Goal: Entertainment & Leisure: Consume media (video, audio)

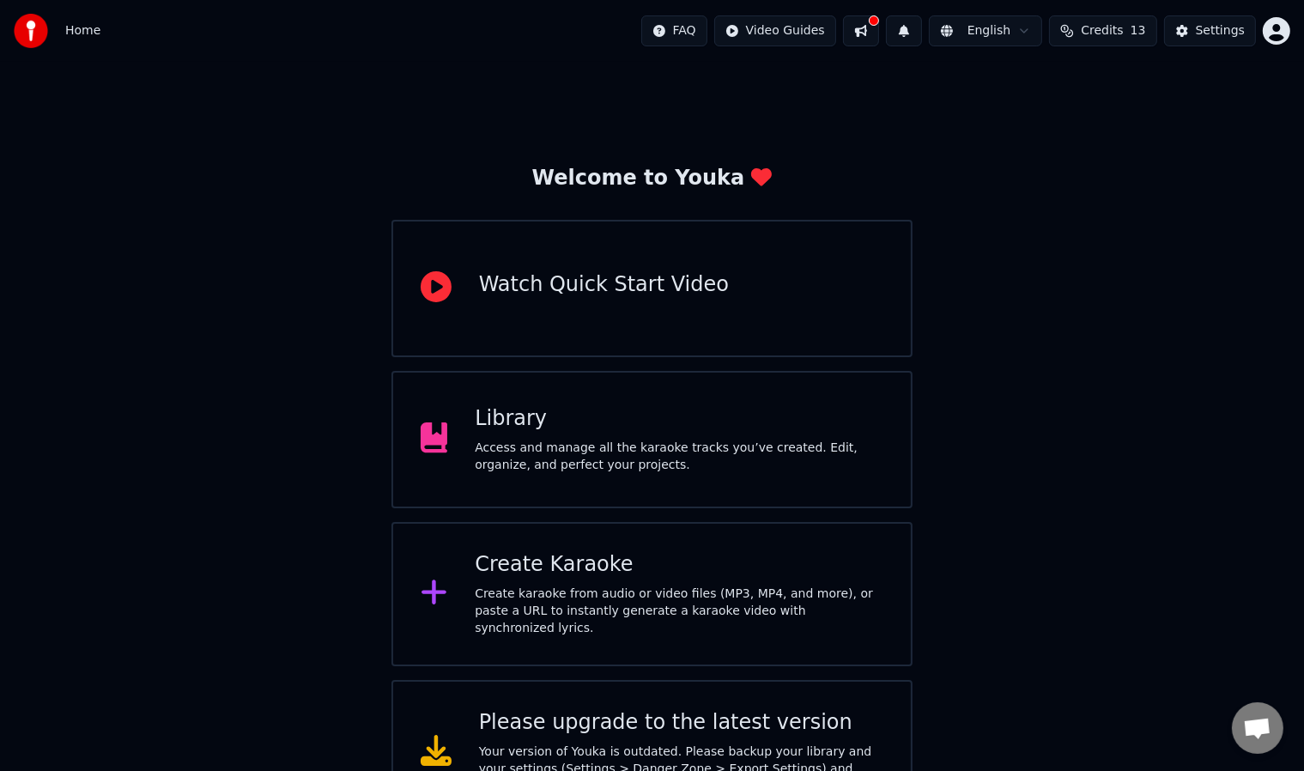
click at [730, 443] on div "Access and manage all the karaoke tracks you’ve created. Edit, organize, and pe…" at bounding box center [679, 457] width 409 height 34
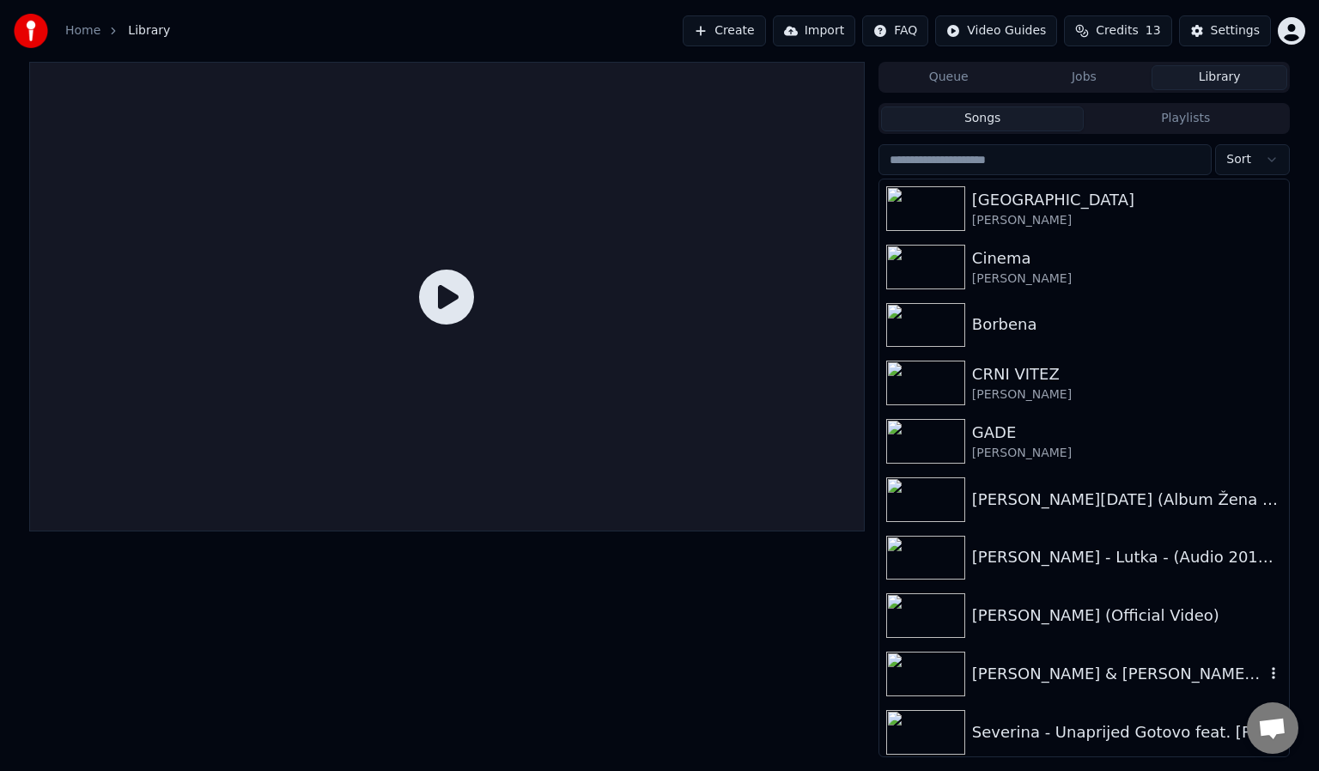
click at [1140, 668] on div "[PERSON_NAME] & [PERSON_NAME] - GDJE SMO MI (LIVE @ IDJSHOW) (1)" at bounding box center [1118, 674] width 293 height 24
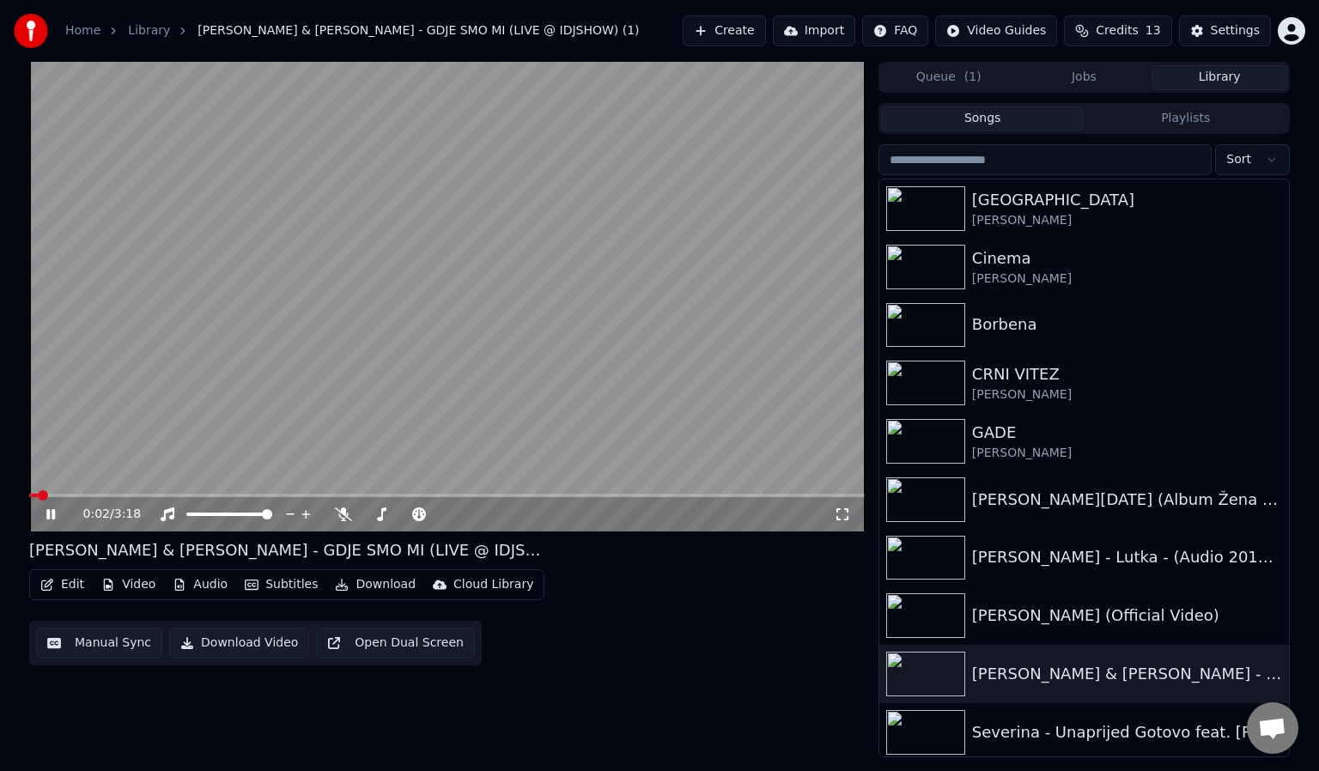
click at [848, 522] on div "0:02 / 3:18" at bounding box center [447, 514] width 822 height 17
click at [848, 516] on icon at bounding box center [842, 514] width 17 height 14
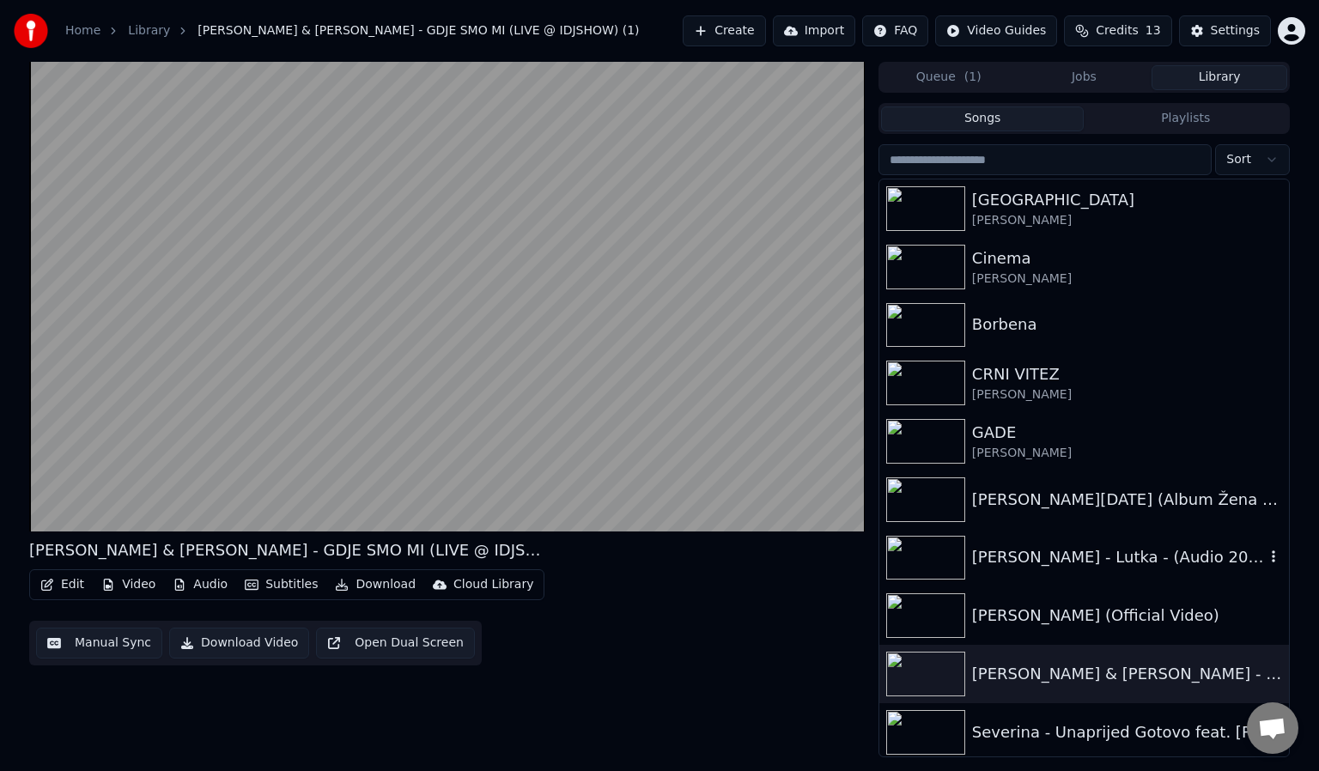
click at [1038, 547] on div "[PERSON_NAME] - Lutka - (Audio 2013) HD" at bounding box center [1118, 557] width 293 height 24
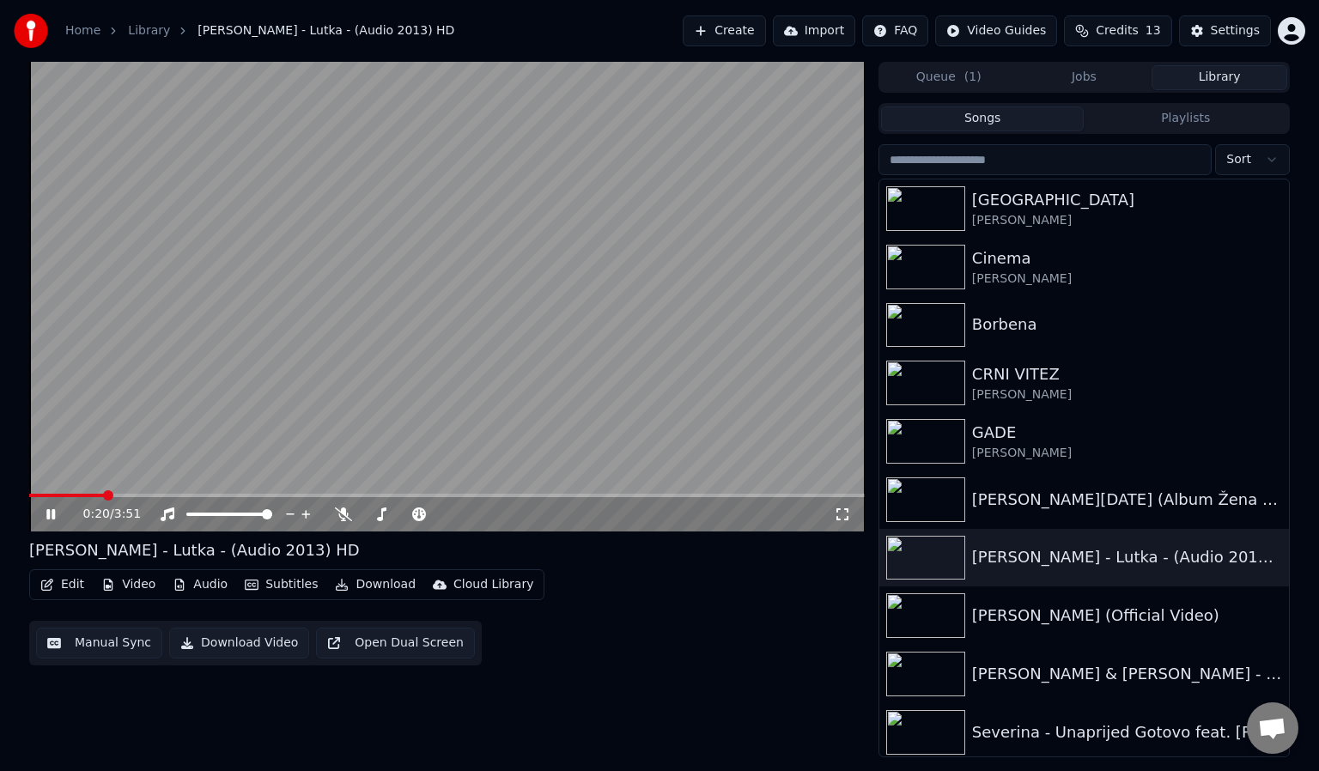
click at [835, 513] on icon at bounding box center [842, 514] width 17 height 14
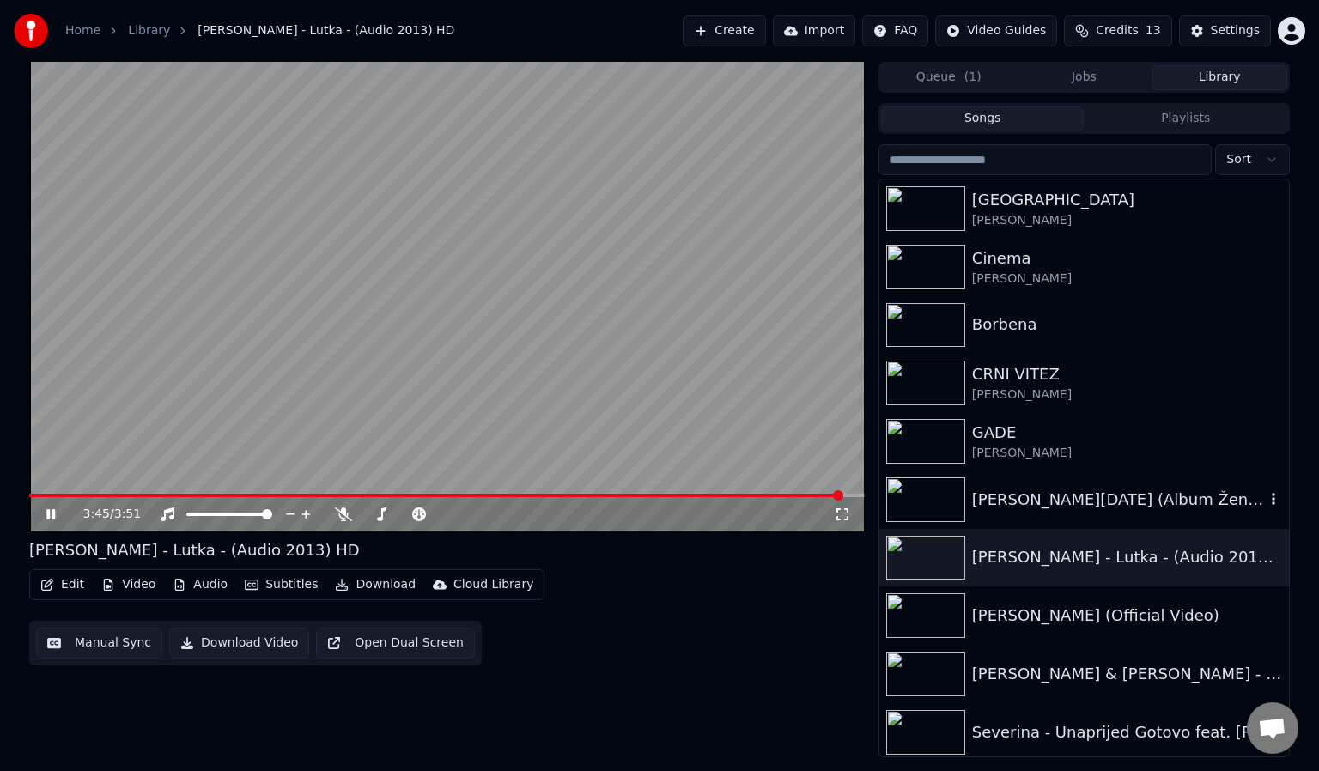
click at [999, 488] on div "[PERSON_NAME][DATE] (Album Žena bez adrese)" at bounding box center [1118, 500] width 293 height 24
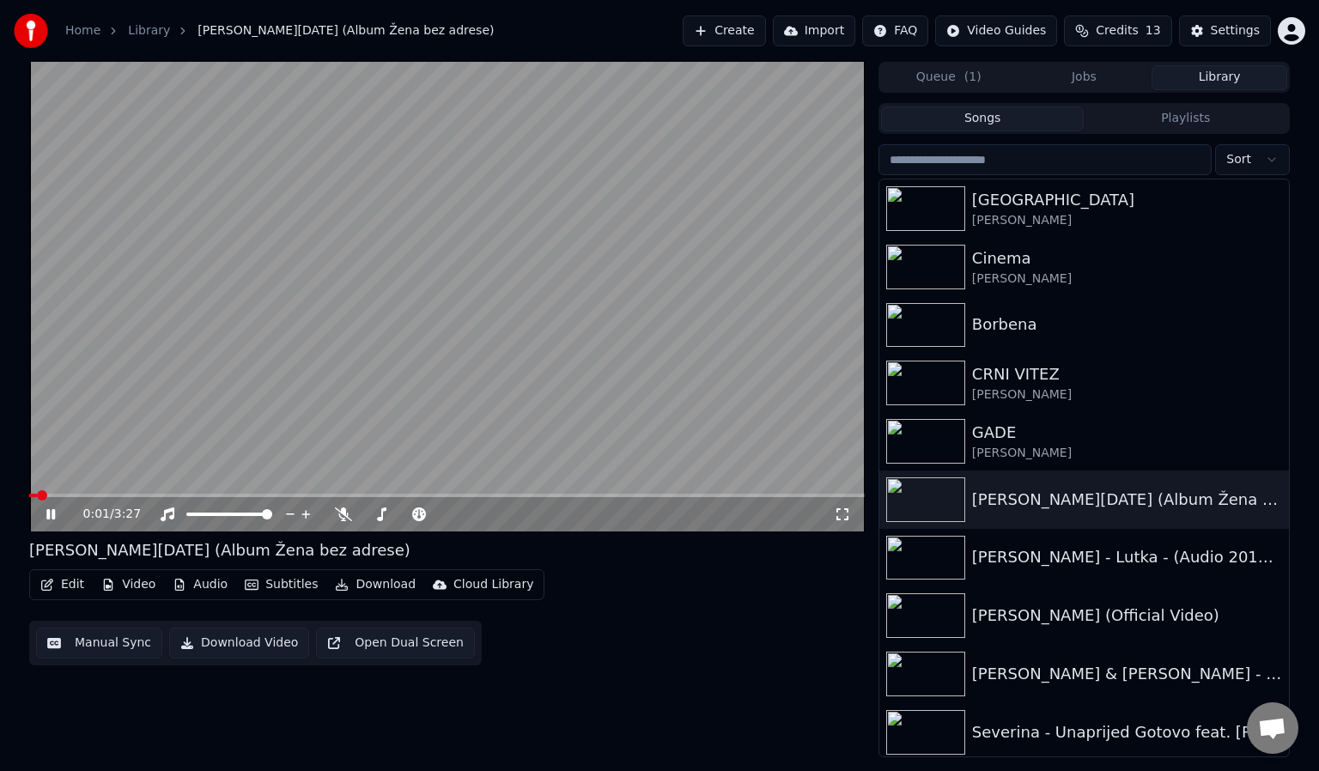
click at [845, 515] on icon at bounding box center [842, 514] width 17 height 14
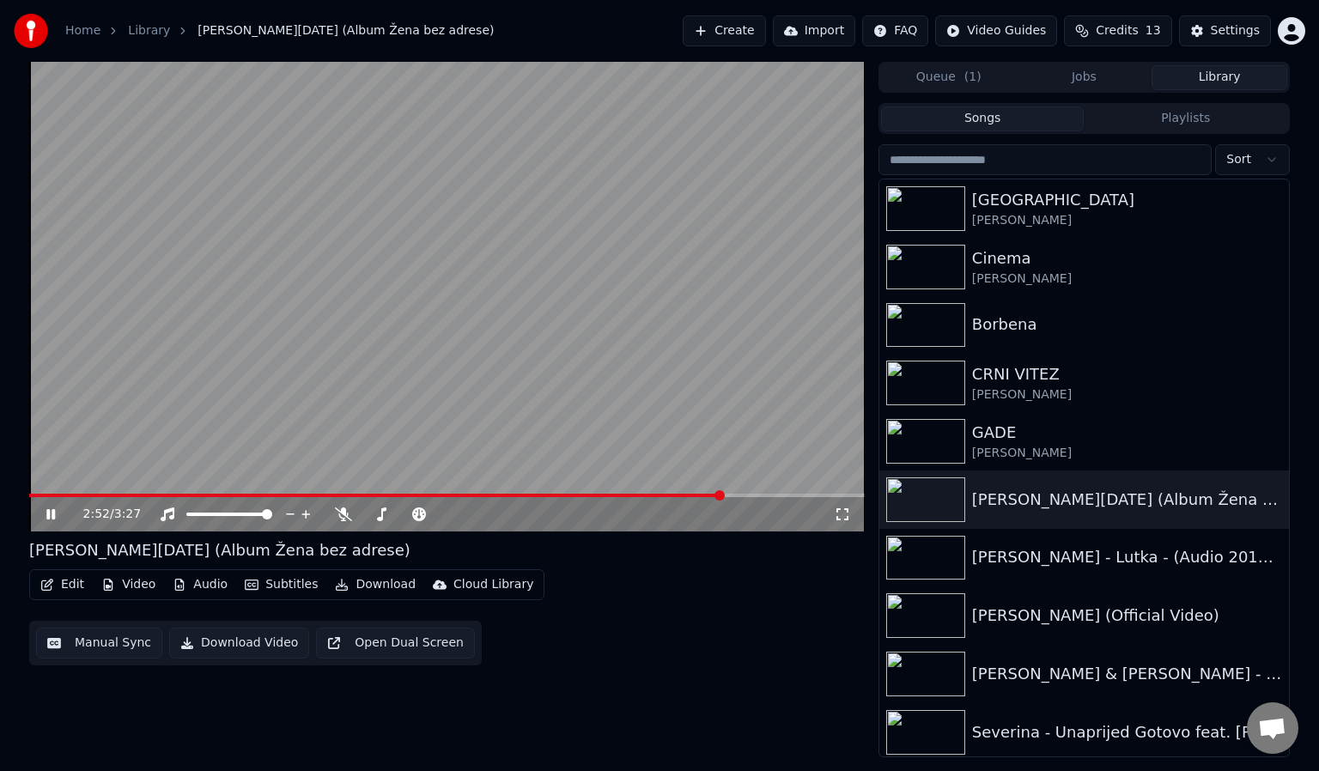
scroll to position [64, 0]
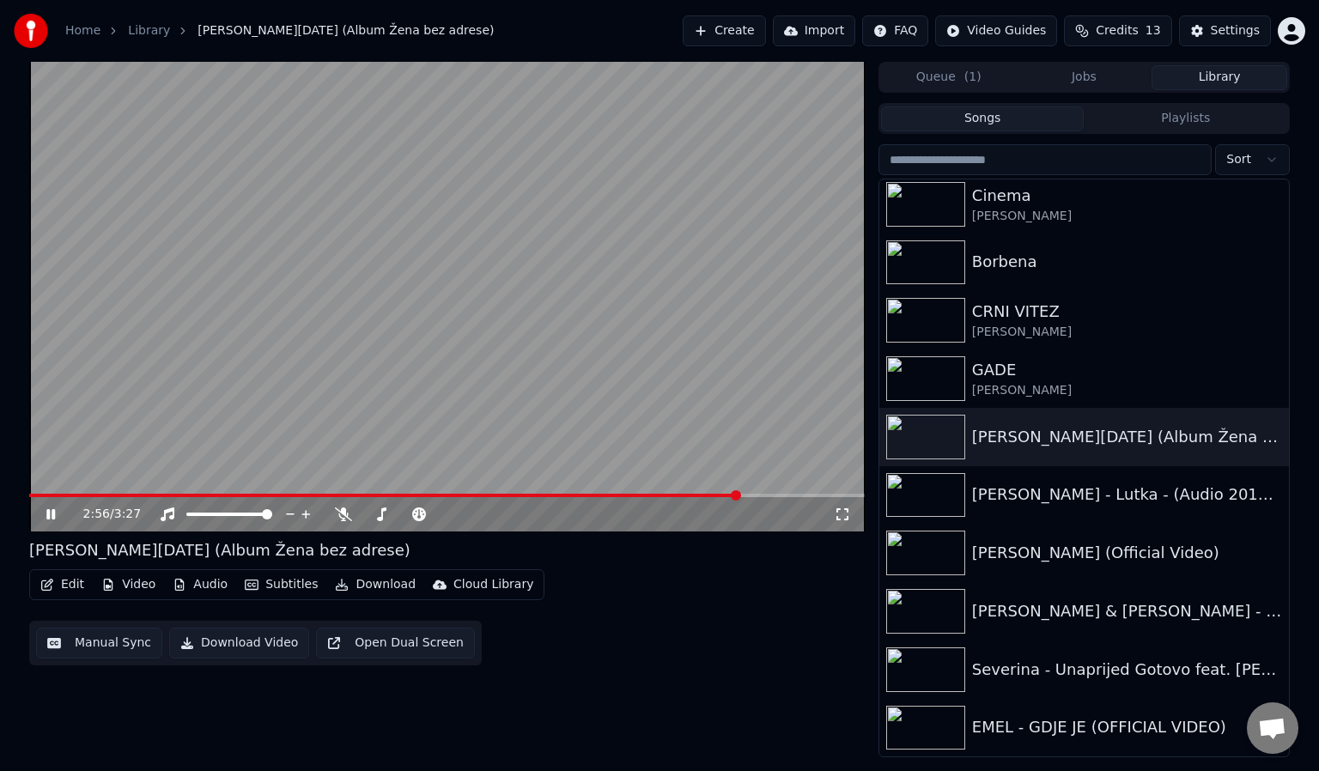
click at [587, 379] on video at bounding box center [447, 297] width 836 height 470
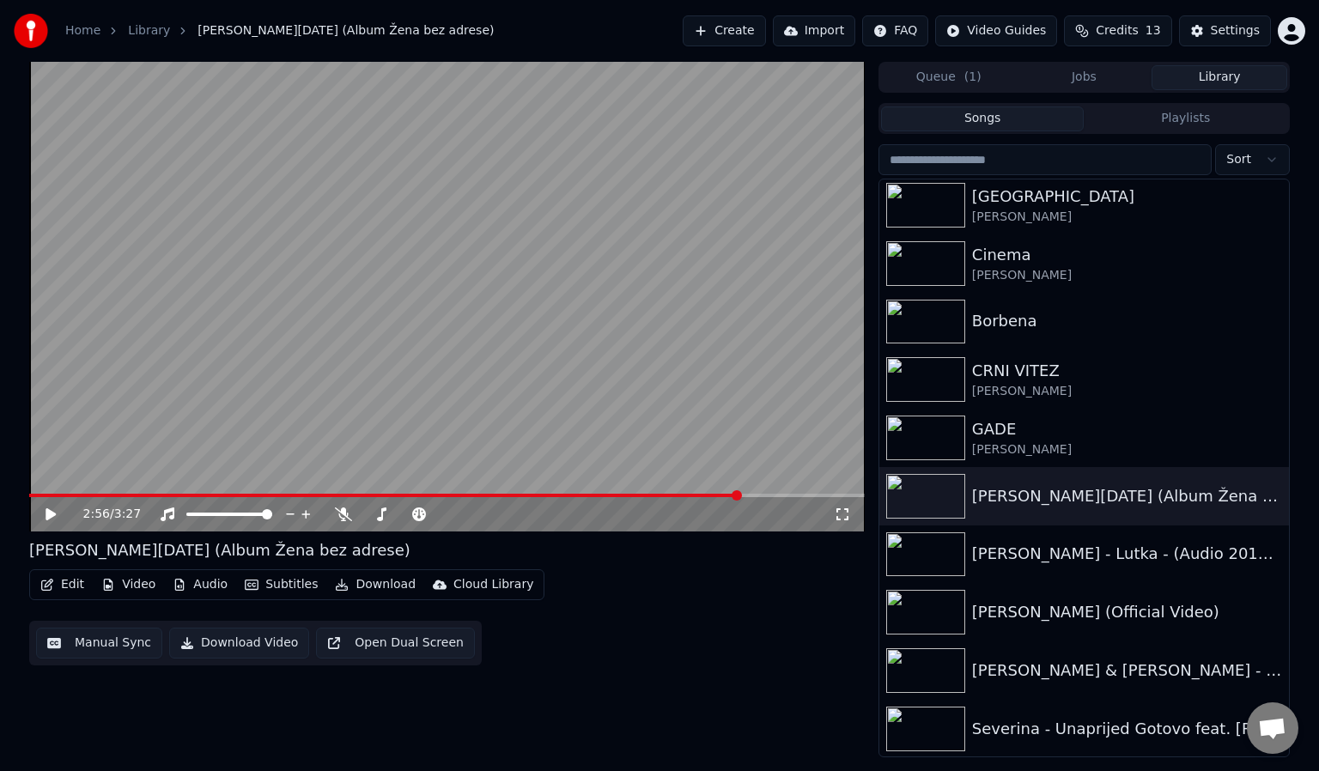
scroll to position [0, 0]
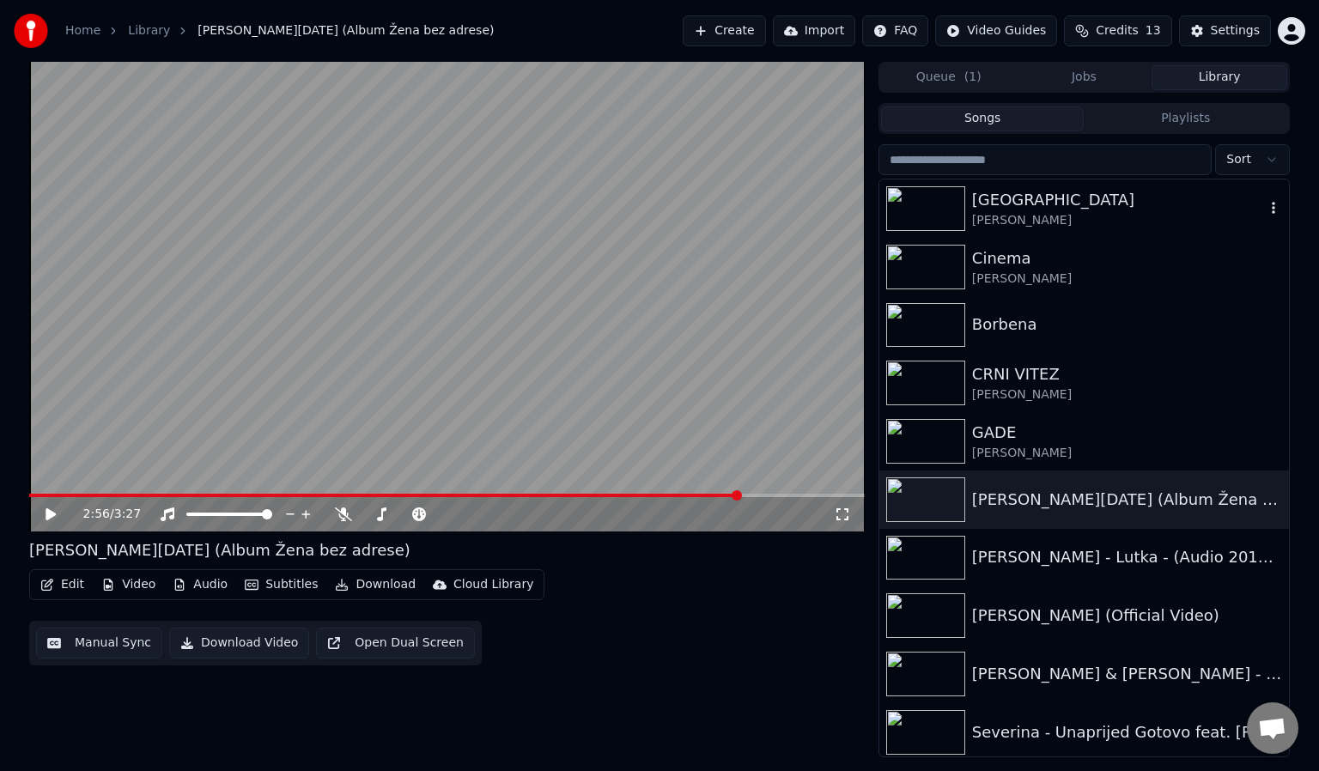
click at [900, 217] on img at bounding box center [925, 208] width 79 height 45
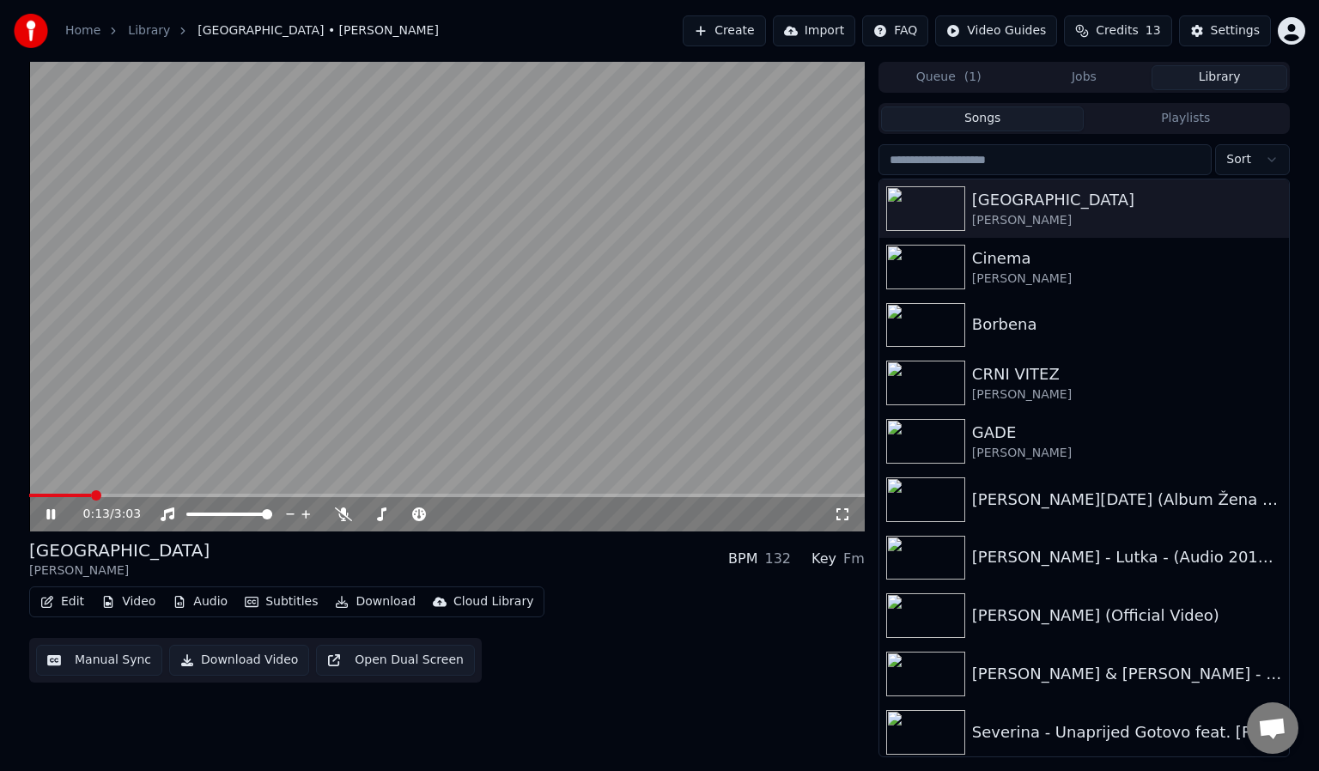
click at [834, 512] on icon at bounding box center [842, 514] width 17 height 14
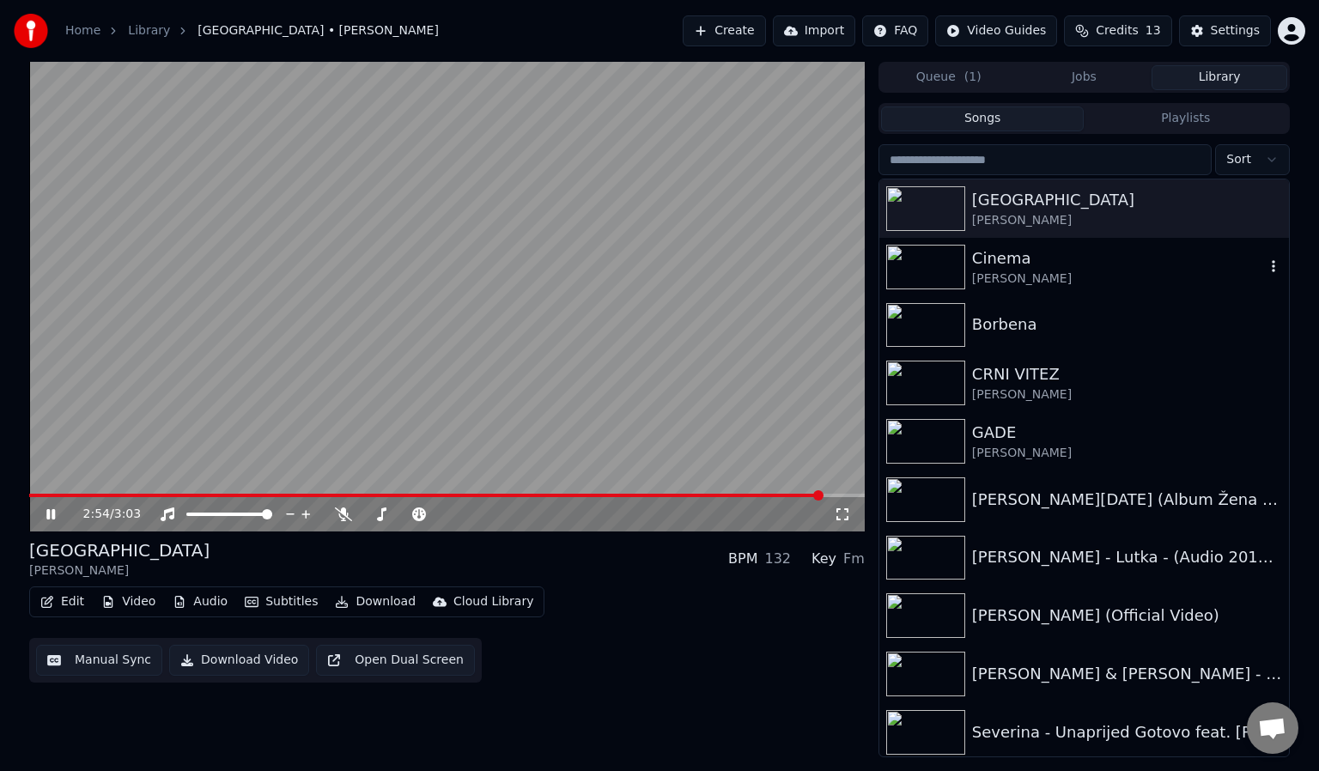
click at [1065, 274] on div "[PERSON_NAME]" at bounding box center [1118, 278] width 293 height 17
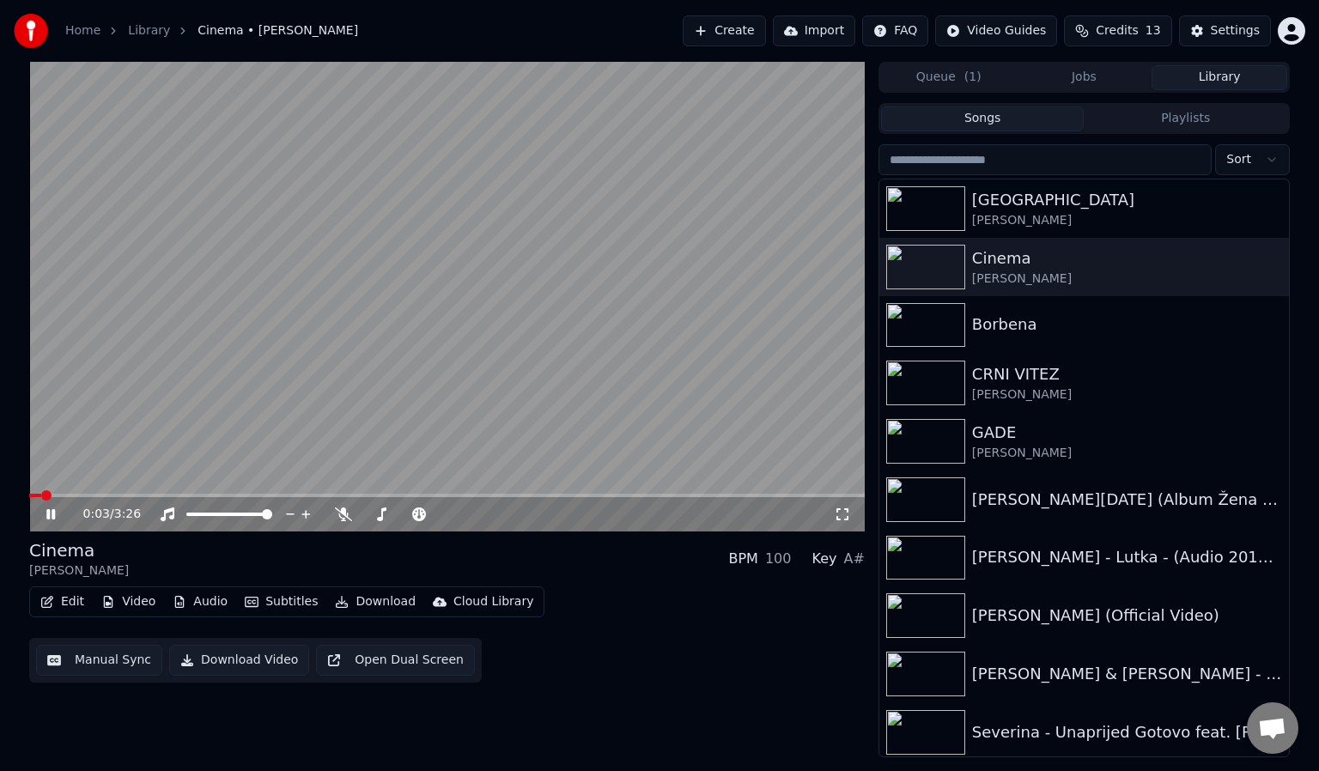
click at [845, 512] on icon at bounding box center [842, 514] width 17 height 14
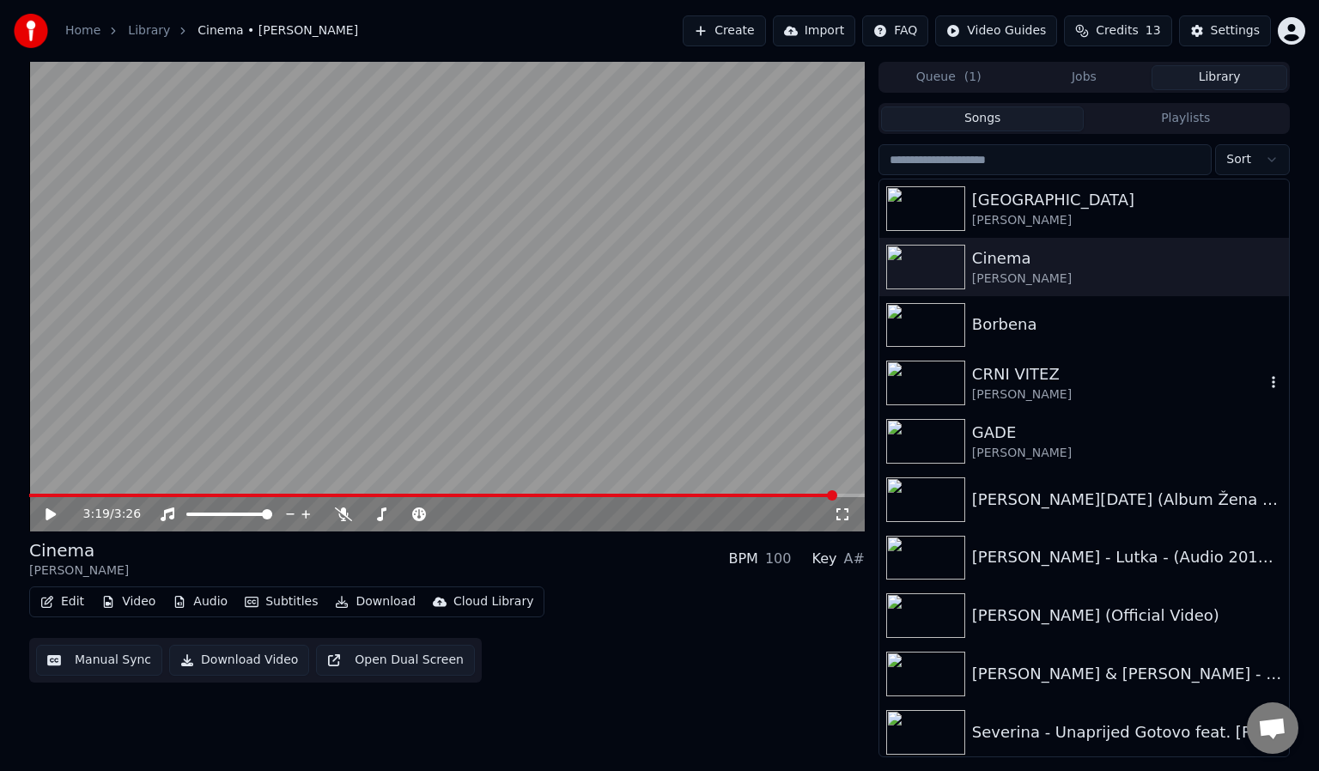
click at [957, 392] on img at bounding box center [925, 383] width 79 height 45
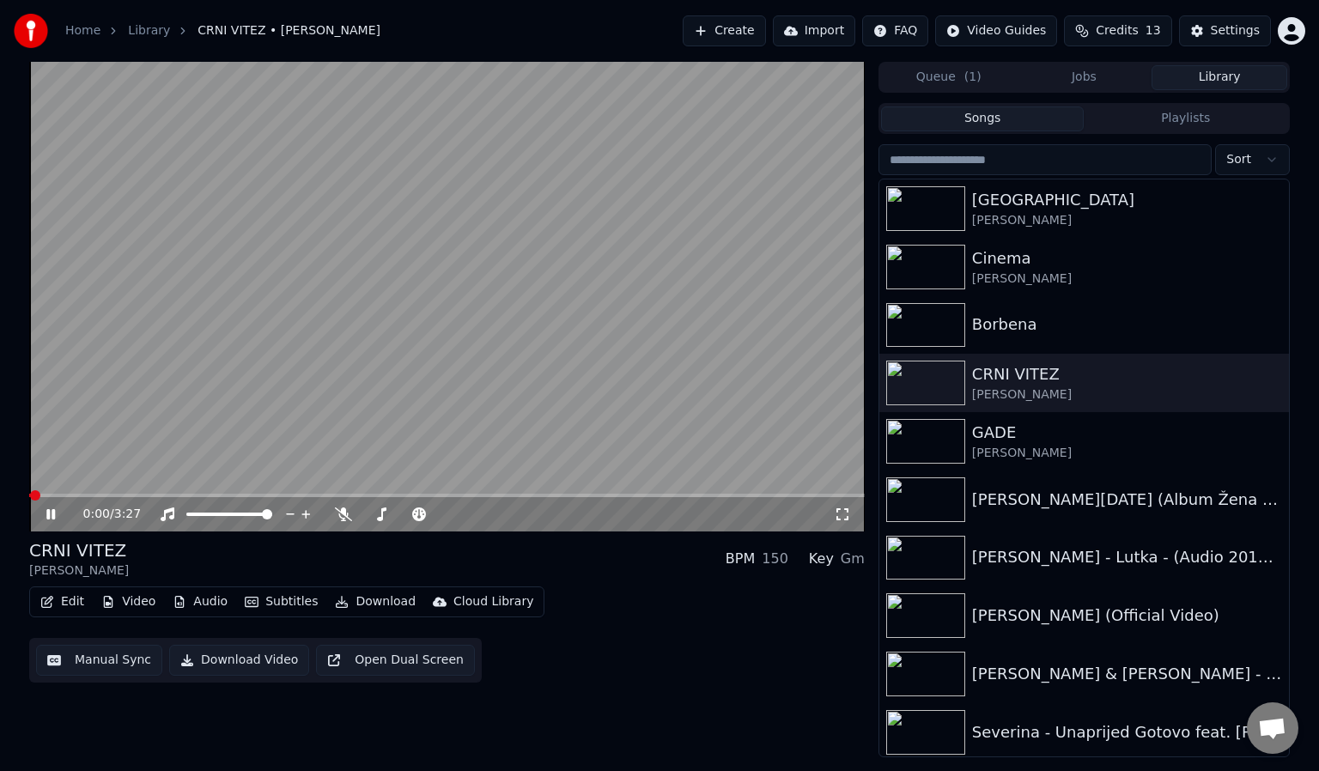
click at [849, 519] on icon at bounding box center [842, 514] width 17 height 14
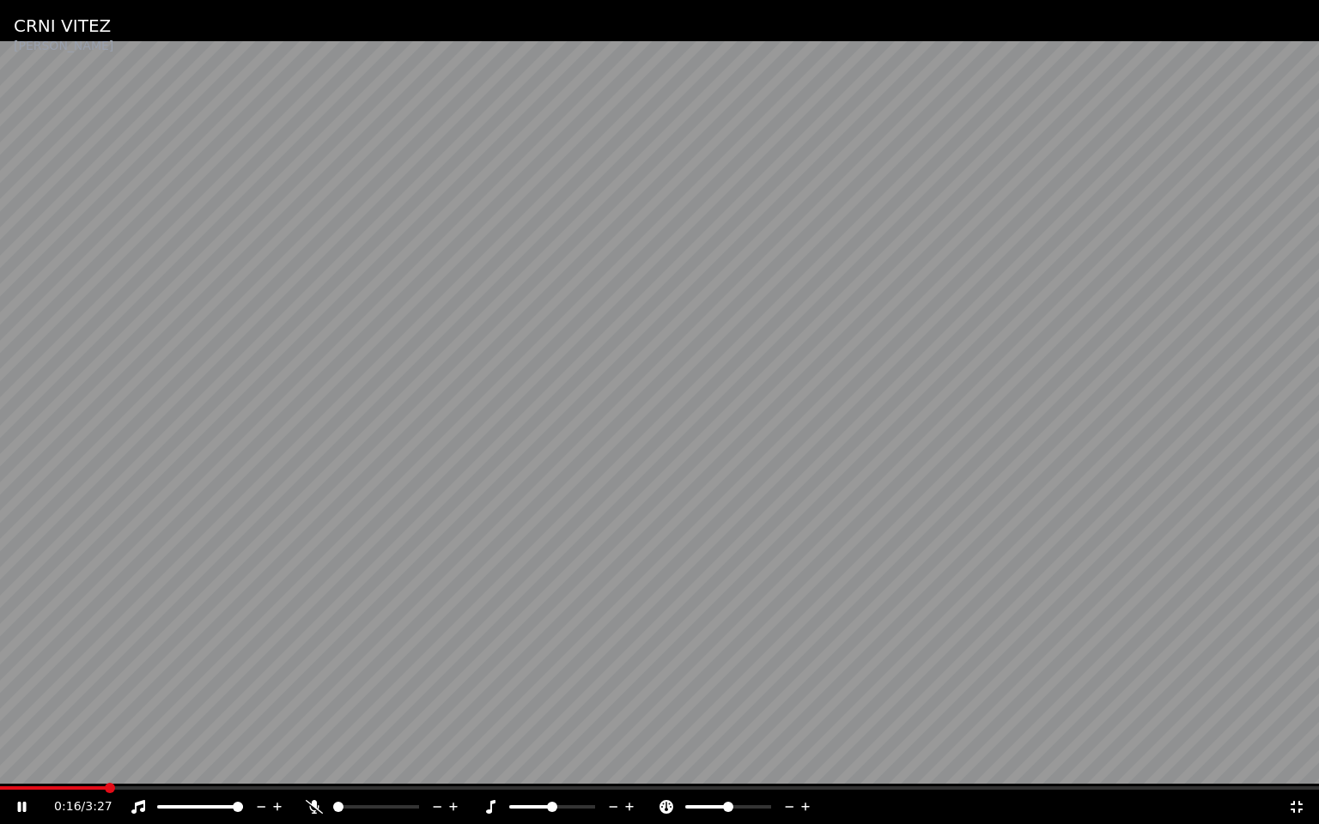
drag, startPoint x: 337, startPoint y: 799, endPoint x: 374, endPoint y: 805, distance: 38.3
click at [374, 770] on div at bounding box center [392, 807] width 138 height 17
click at [419, 770] on span at bounding box center [414, 807] width 10 height 10
click at [333, 770] on span at bounding box center [333, 806] width 0 height 3
